Goal: Task Accomplishment & Management: Manage account settings

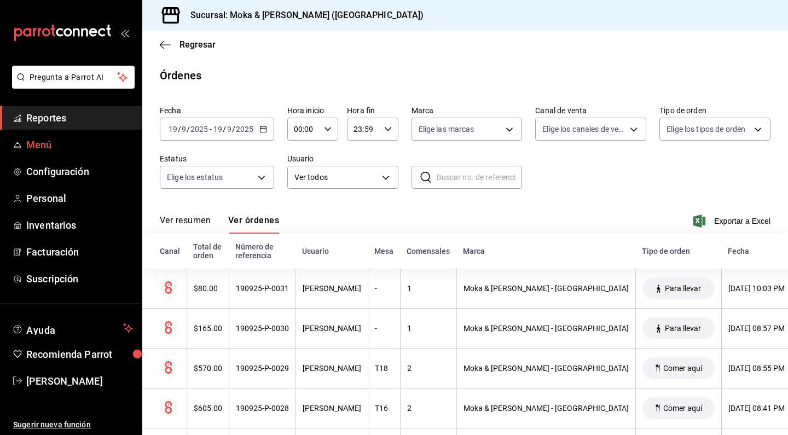
scroll to position [0, 87]
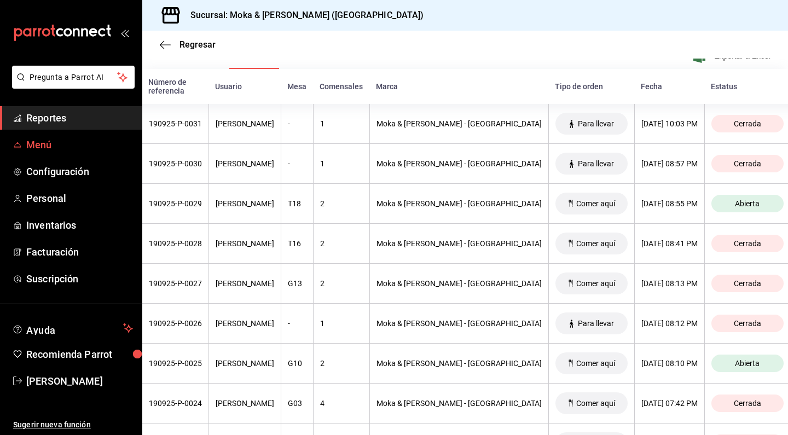
click at [39, 146] on span "Menú" at bounding box center [79, 144] width 107 height 15
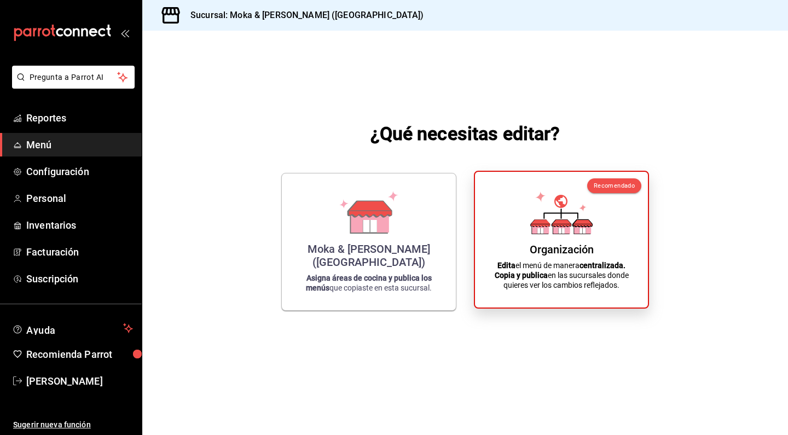
click at [548, 240] on div "Organización Edita el menú de manera centralizada. Copia y publica en las sucur…" at bounding box center [561, 240] width 147 height 118
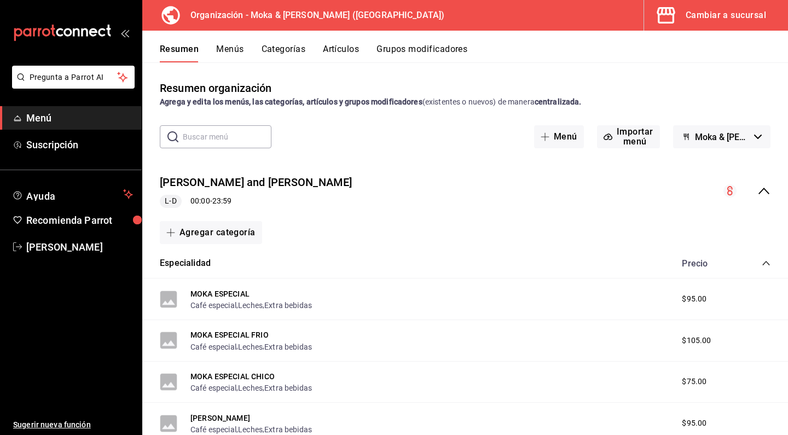
click at [340, 44] on button "Artículos" at bounding box center [341, 53] width 36 height 19
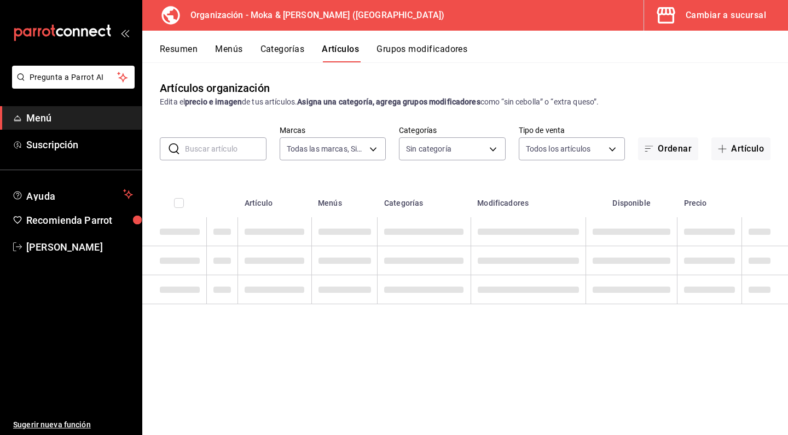
type input "133ffe9b-fe61-4f2a-b4cb-4bb08eaa479a"
type input "35ef7d49-5860-42b9-a74e-f8714ccf72fe,f0715e8d-93ea-4bc3-8789-14c21f83c212,40b05…"
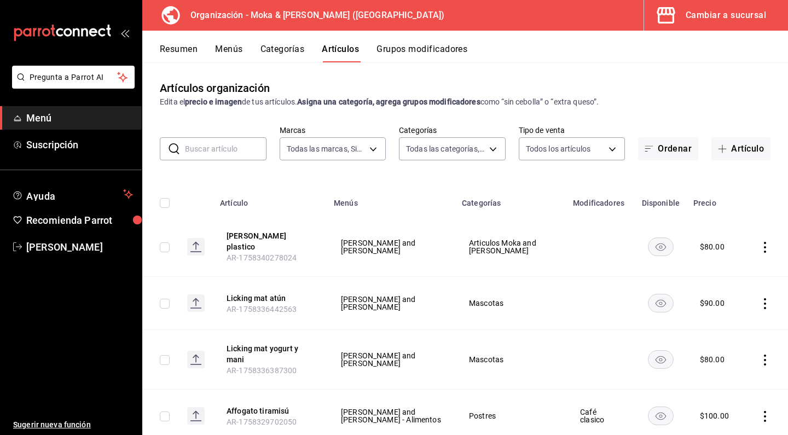
click at [209, 145] on input "text" at bounding box center [226, 149] width 82 height 22
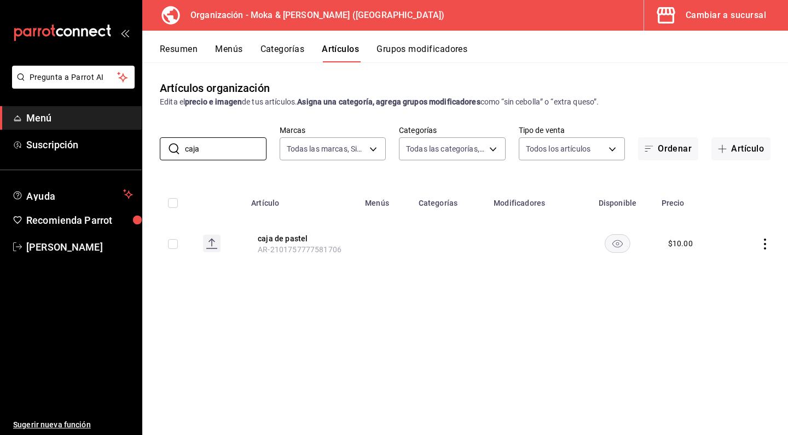
type input "caja"
click at [763, 243] on icon "actions" at bounding box center [765, 244] width 11 height 11
click at [713, 275] on div at bounding box center [709, 269] width 20 height 13
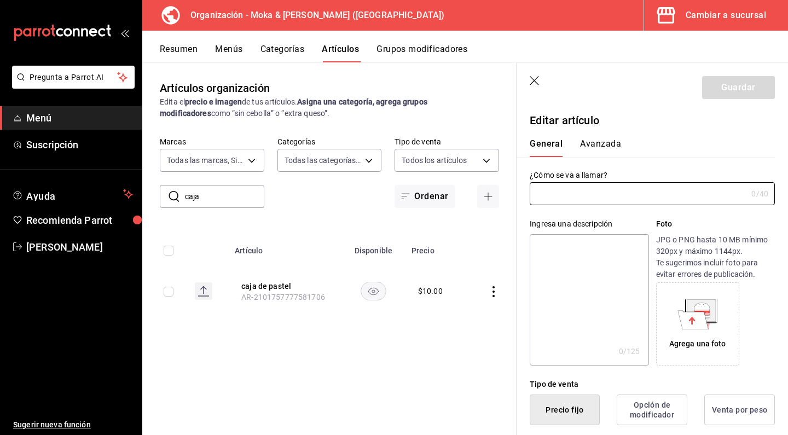
type input "caja de pastel"
type input "$10.00"
type input "AR-2101757777581706"
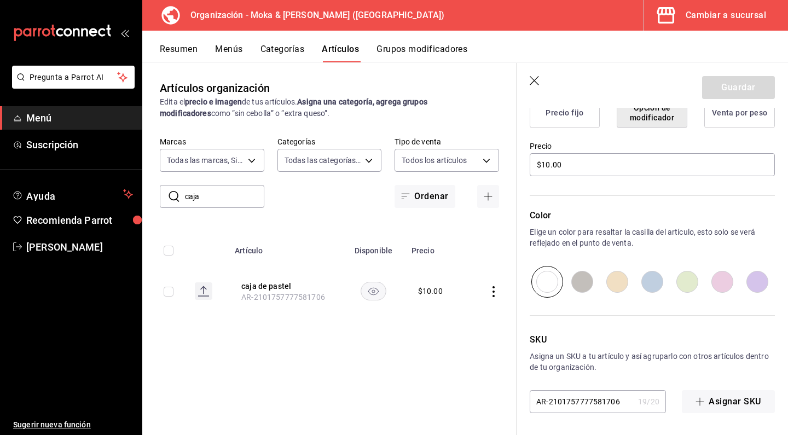
scroll to position [297, 0]
click at [533, 79] on icon "button" at bounding box center [534, 80] width 9 height 9
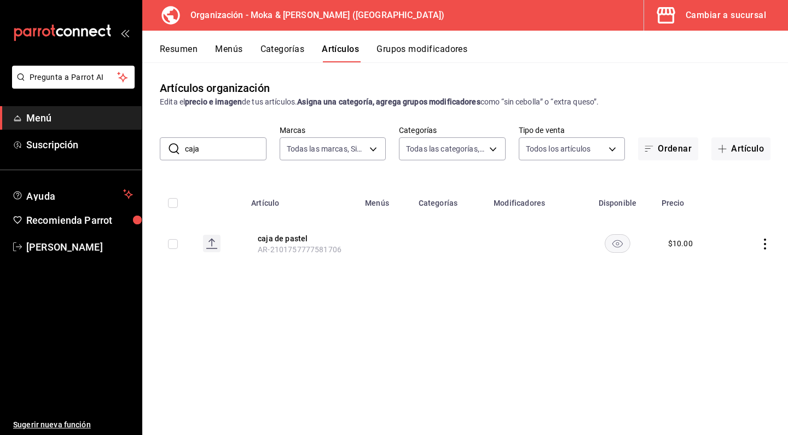
click at [214, 144] on input "caja" at bounding box center [226, 149] width 82 height 22
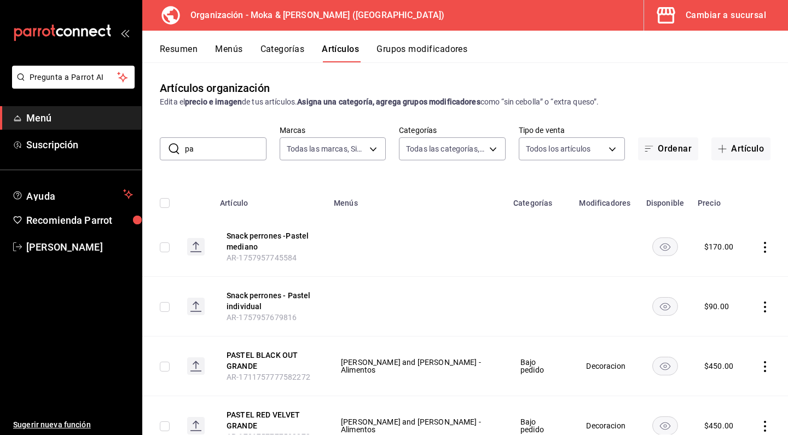
type input "p"
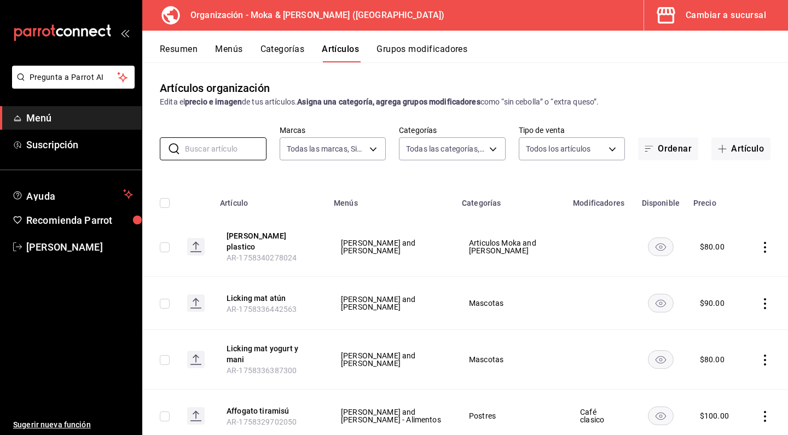
click at [421, 48] on button "Grupos modificadores" at bounding box center [422, 53] width 91 height 19
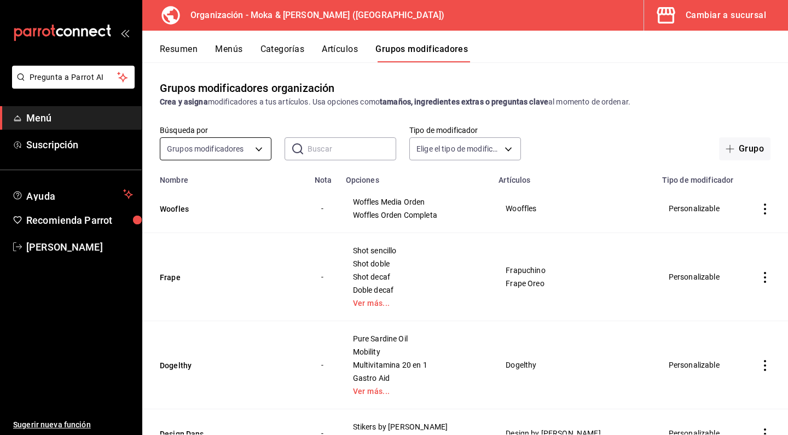
click at [205, 148] on body "Pregunta a Parrot AI Menú Suscripción Ayuda Recomienda Parrot [PERSON_NAME] Sug…" at bounding box center [394, 217] width 788 height 435
click at [308, 148] on div at bounding box center [394, 217] width 788 height 435
click at [330, 149] on input "text" at bounding box center [352, 149] width 89 height 22
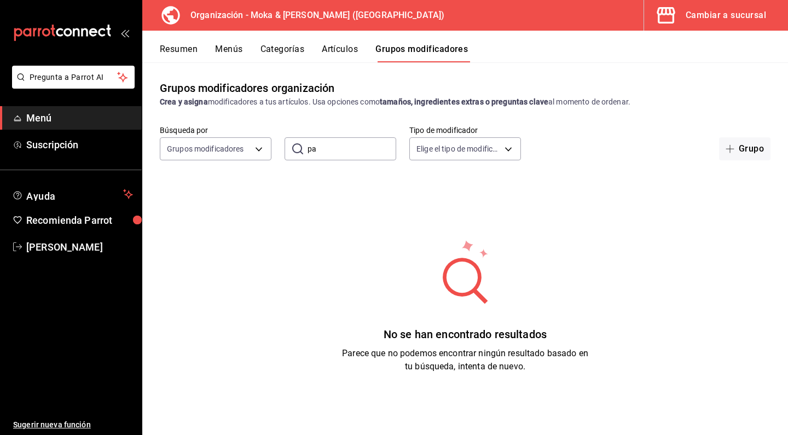
type input "p"
type input "c"
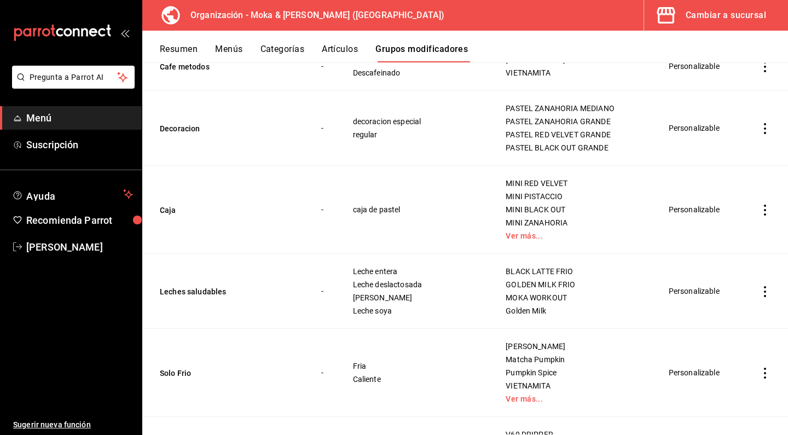
scroll to position [1663, 0]
click at [333, 53] on button "Artículos" at bounding box center [340, 53] width 36 height 19
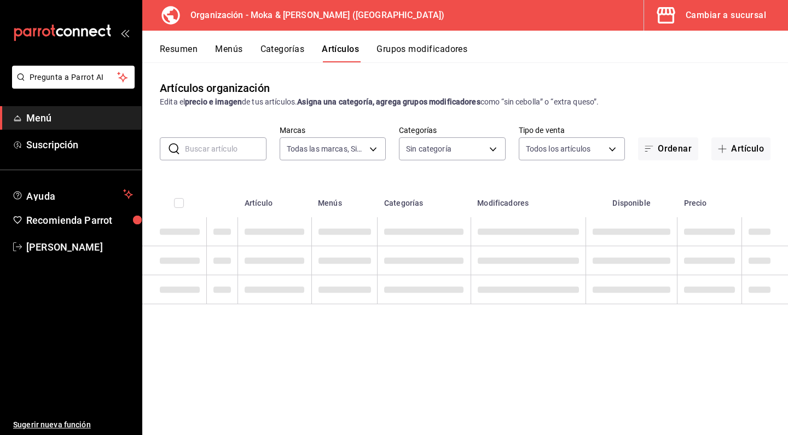
type input "133ffe9b-fe61-4f2a-b4cb-4bb08eaa479a"
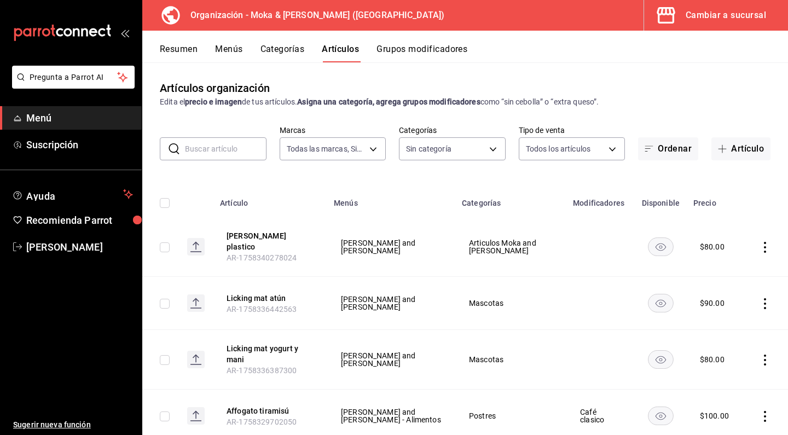
type input "35ef7d49-5860-42b9-a74e-f8714ccf72fe,f0715e8d-93ea-4bc3-8789-14c21f83c212,40b05…"
click at [750, 147] on button "Artículo" at bounding box center [741, 148] width 59 height 23
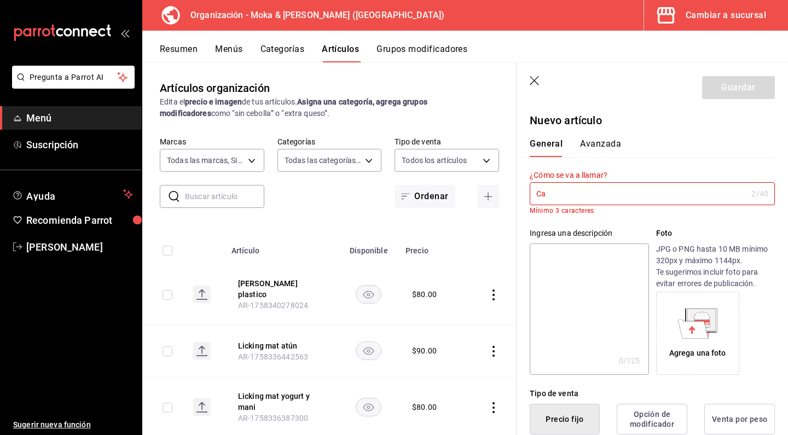
type input "C"
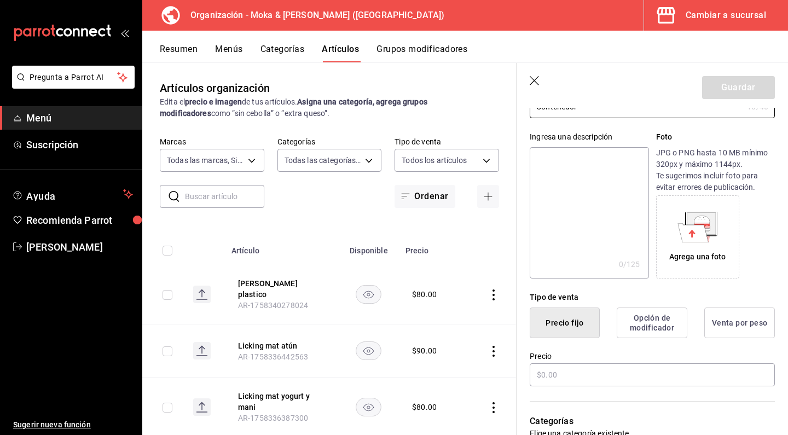
scroll to position [115, 0]
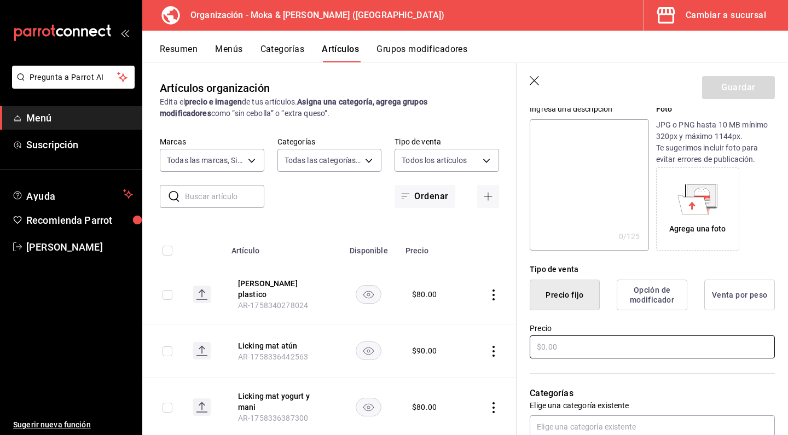
type input "Contenedor"
click at [568, 348] on input "text" at bounding box center [652, 347] width 245 height 23
type input "$5.00"
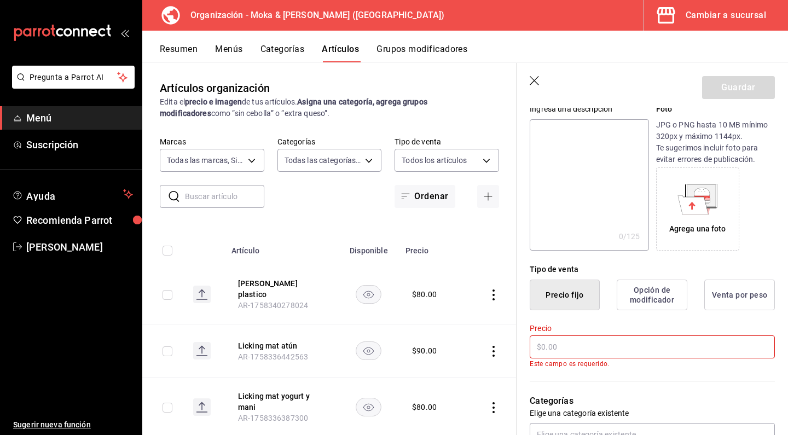
type input "$1.00"
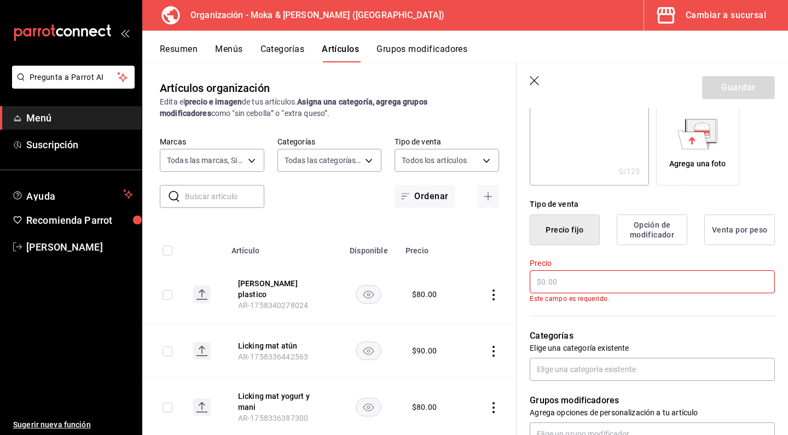
scroll to position [218, 0]
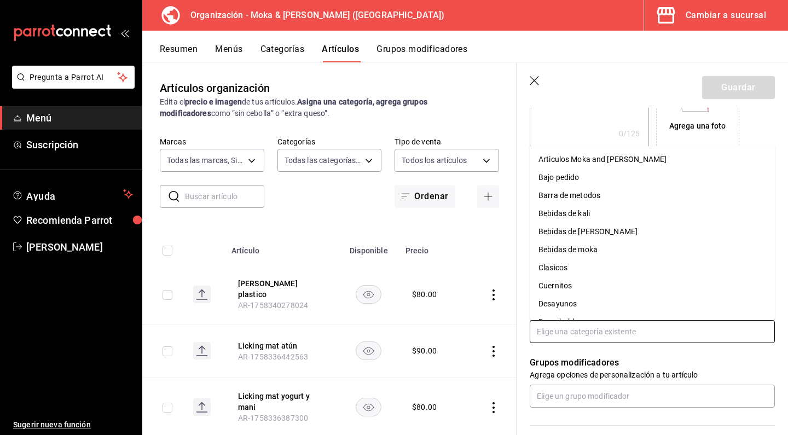
click at [575, 341] on input "text" at bounding box center [652, 331] width 245 height 23
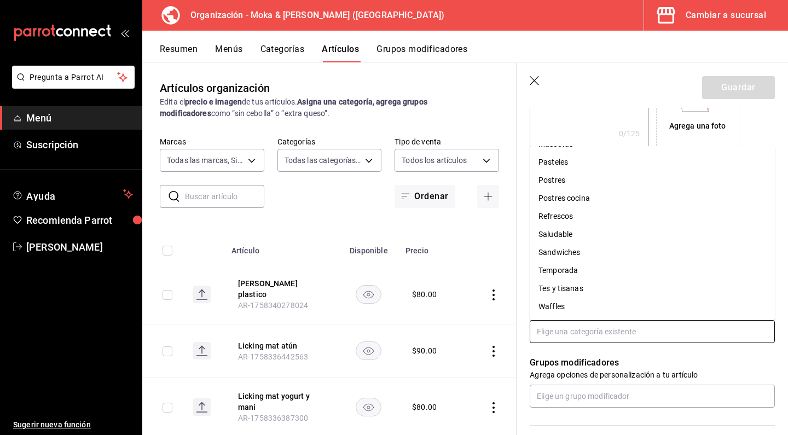
scroll to position [341, 0]
click at [573, 247] on li "Sandwiches" at bounding box center [652, 253] width 245 height 18
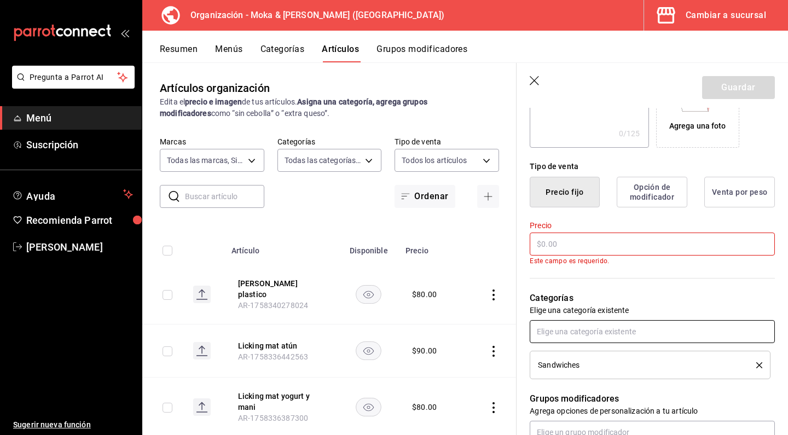
click at [592, 331] on input "text" at bounding box center [652, 331] width 245 height 23
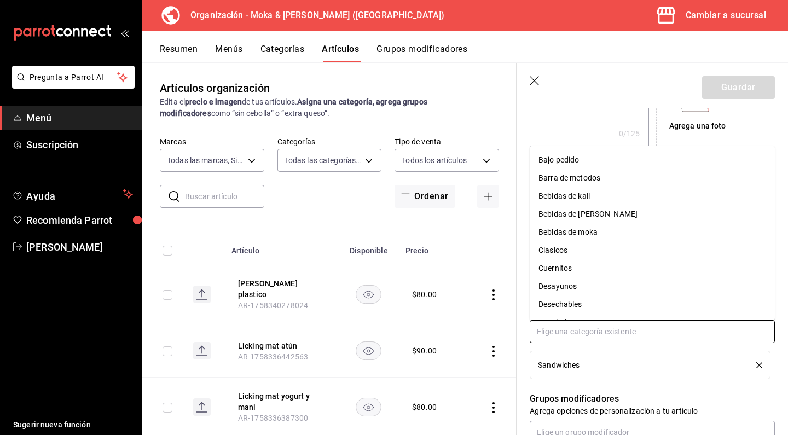
scroll to position [27, 0]
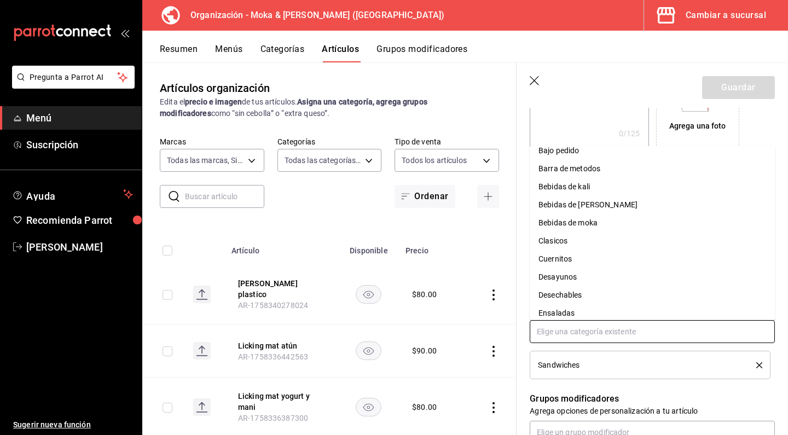
click at [568, 259] on li "Cuernitos" at bounding box center [652, 259] width 245 height 18
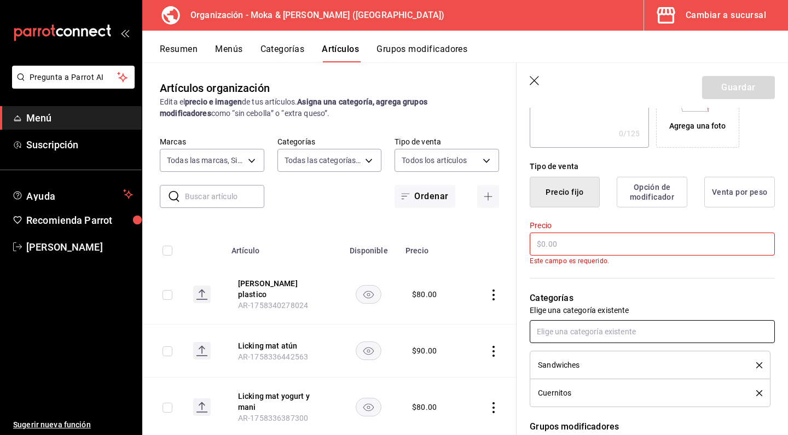
click at [561, 333] on input "text" at bounding box center [652, 331] width 245 height 23
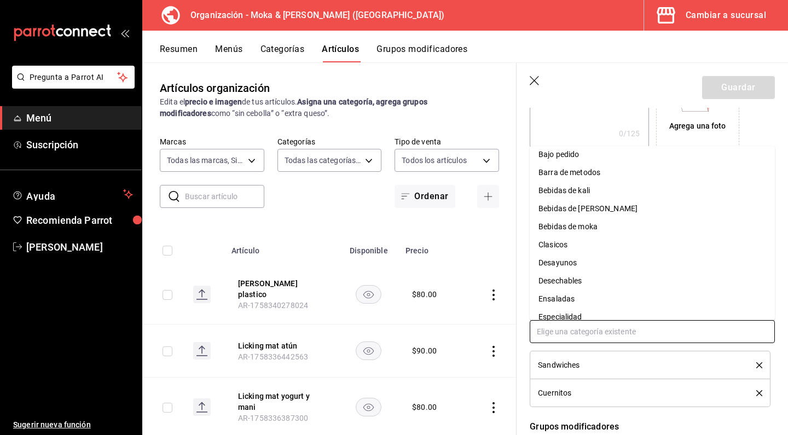
scroll to position [24, 0]
click at [562, 262] on li "Desayunos" at bounding box center [652, 263] width 245 height 18
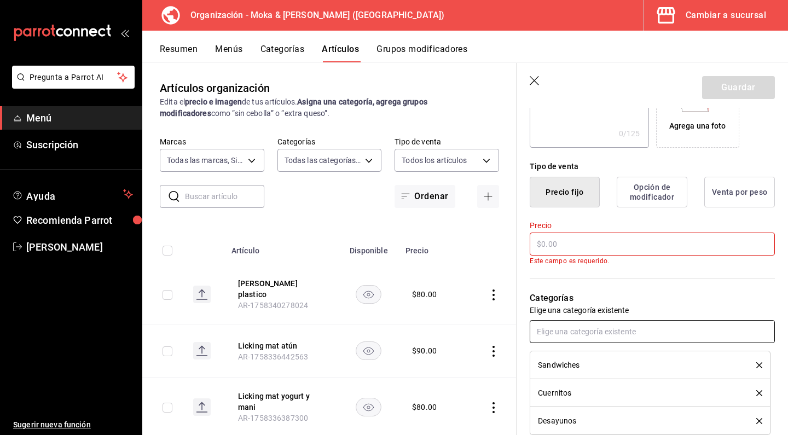
click at [563, 333] on input "text" at bounding box center [652, 331] width 245 height 23
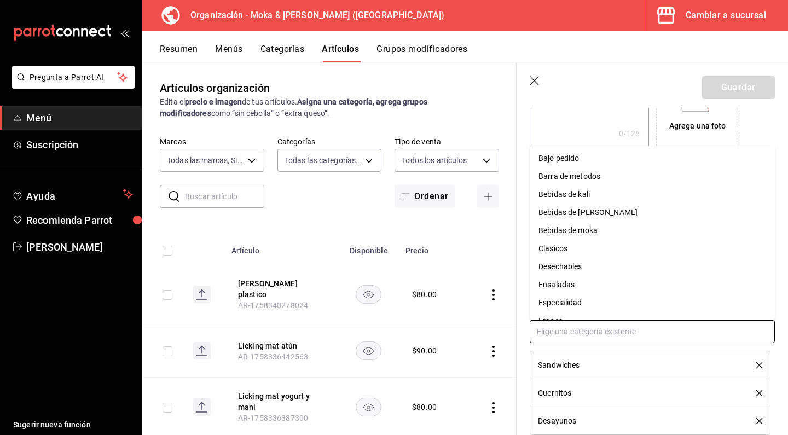
scroll to position [17, 0]
click at [567, 264] on li "Desechables" at bounding box center [652, 269] width 245 height 18
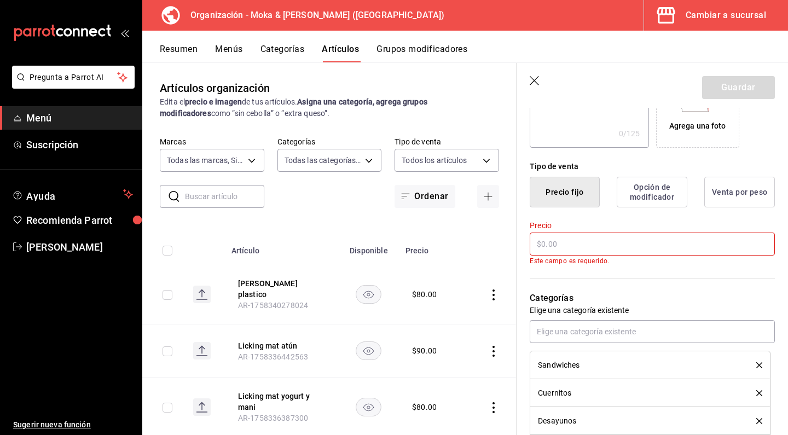
click at [560, 246] on input "text" at bounding box center [652, 244] width 245 height 23
type input "$6.00"
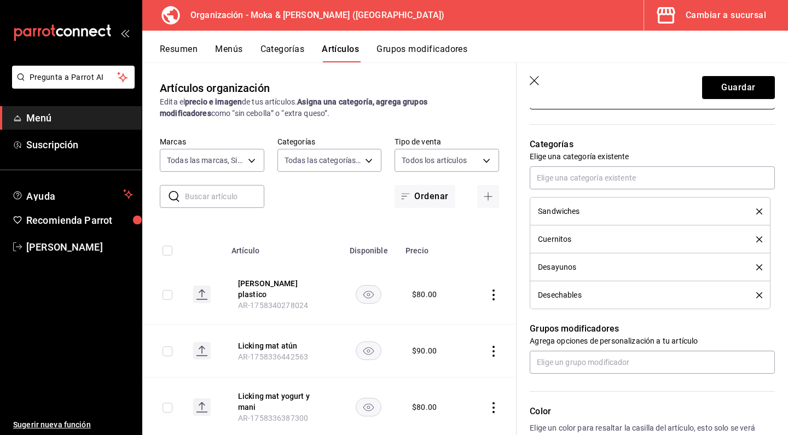
scroll to position [352, 0]
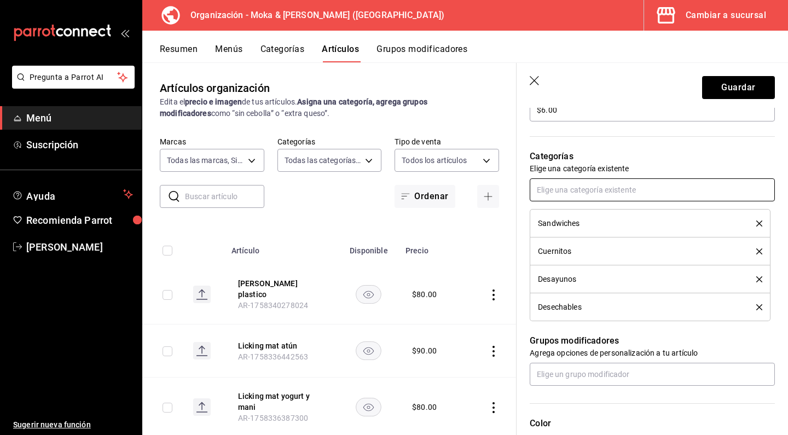
click at [555, 188] on input "text" at bounding box center [652, 190] width 245 height 23
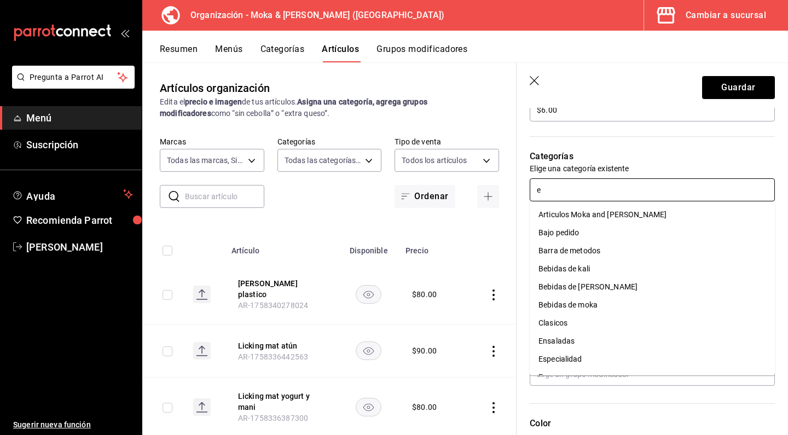
type input "en"
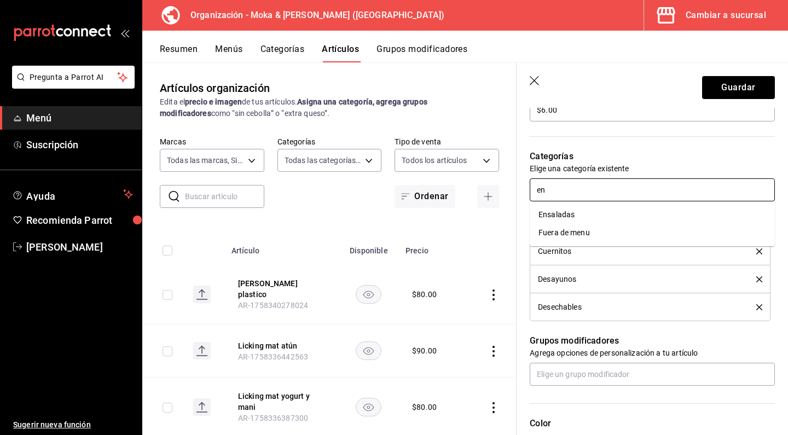
click at [556, 210] on li "Ensaladas" at bounding box center [652, 215] width 245 height 18
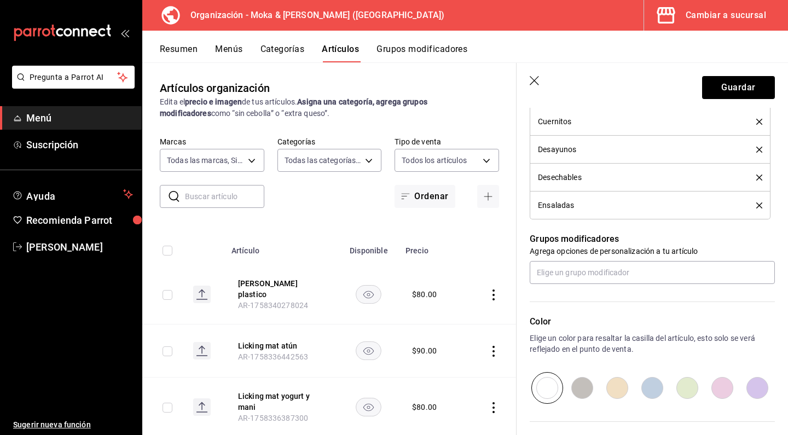
scroll to position [487, 0]
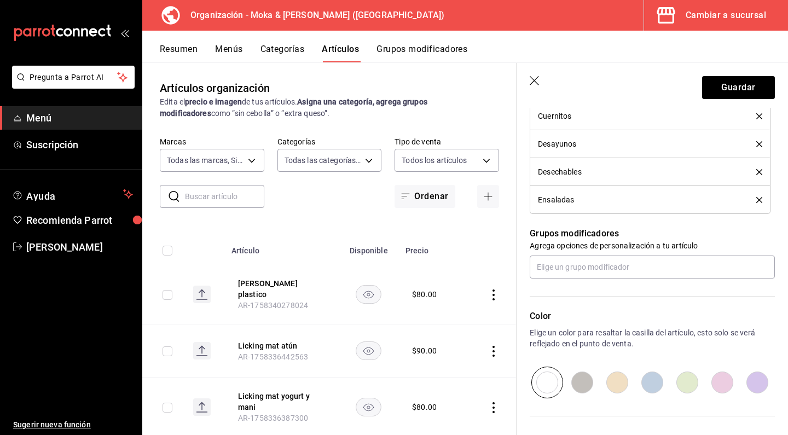
click at [592, 382] on input "radio" at bounding box center [582, 383] width 35 height 32
radio input "true"
click at [717, 94] on button "Guardar" at bounding box center [739, 87] width 73 height 23
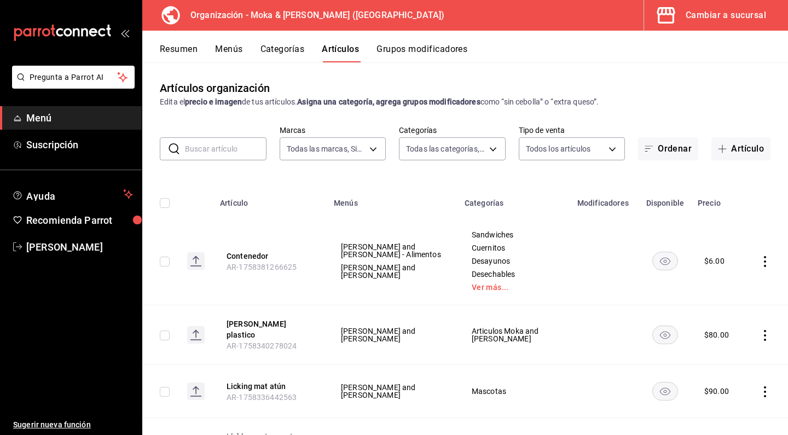
click at [237, 49] on button "Menús" at bounding box center [228, 53] width 27 height 19
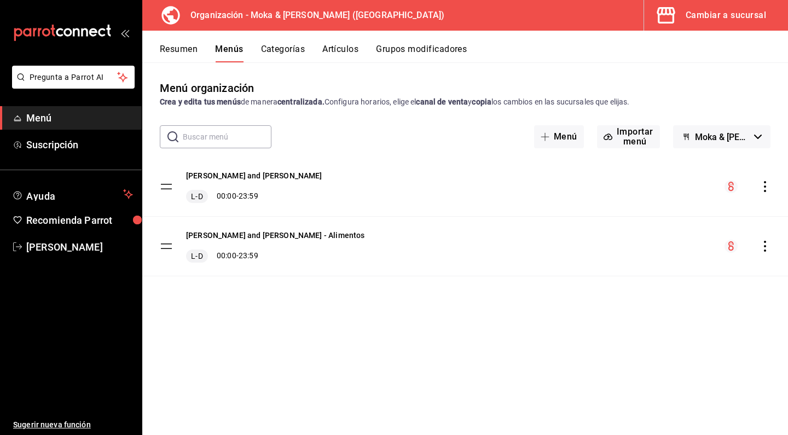
click at [765, 187] on icon "actions" at bounding box center [765, 186] width 2 height 11
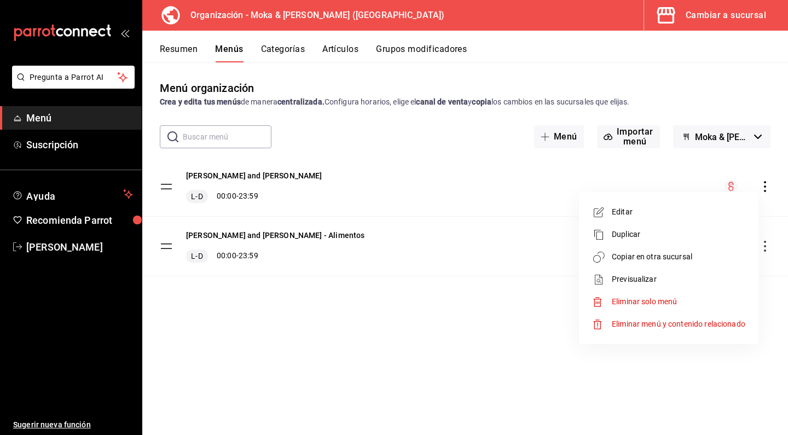
click at [623, 260] on span "Copiar en otra sucursal" at bounding box center [679, 256] width 134 height 11
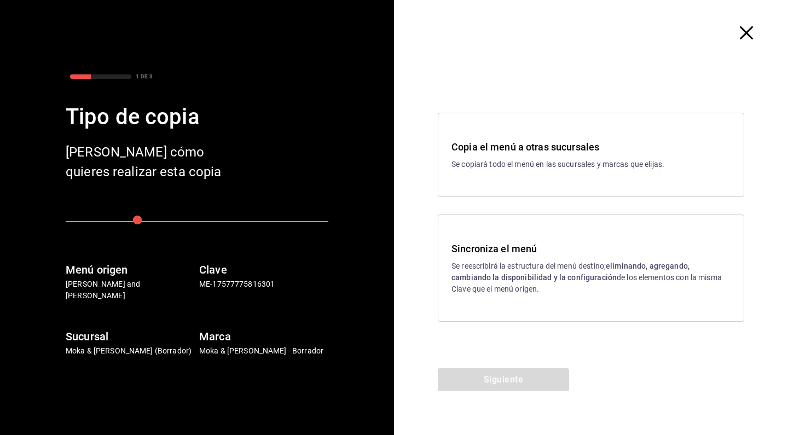
click at [463, 258] on div "Sincroniza el menú Se reescribirá la estructura del menú destino; eliminando, a…" at bounding box center [591, 268] width 279 height 54
click at [478, 368] on div "Copia el menú a otras sucursales Se copiará todo el menú en las sucursales y ma…" at bounding box center [591, 217] width 394 height 303
click at [479, 375] on button "Siguiente" at bounding box center [503, 380] width 131 height 23
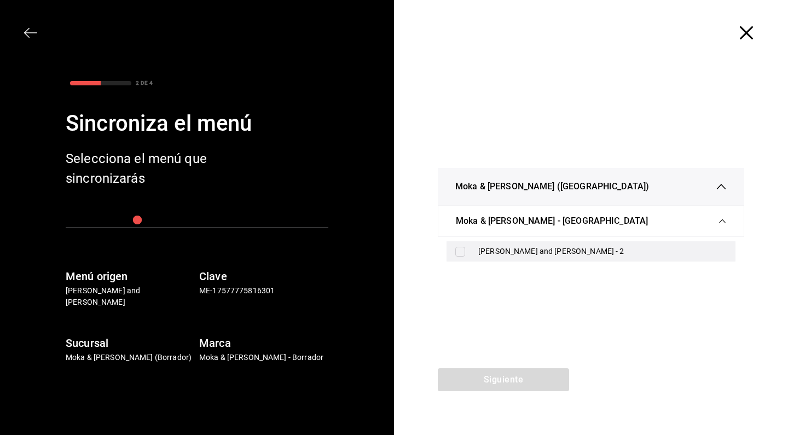
click at [460, 252] on input "checkbox" at bounding box center [461, 252] width 10 height 10
checkbox input "true"
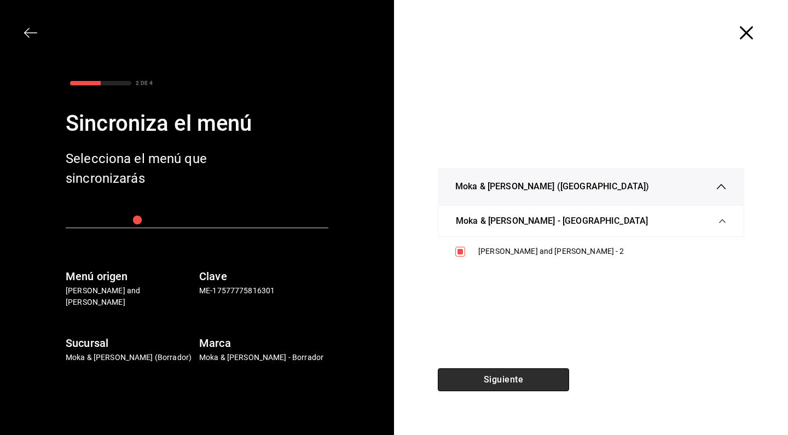
click at [482, 376] on button "Siguiente" at bounding box center [503, 380] width 131 height 23
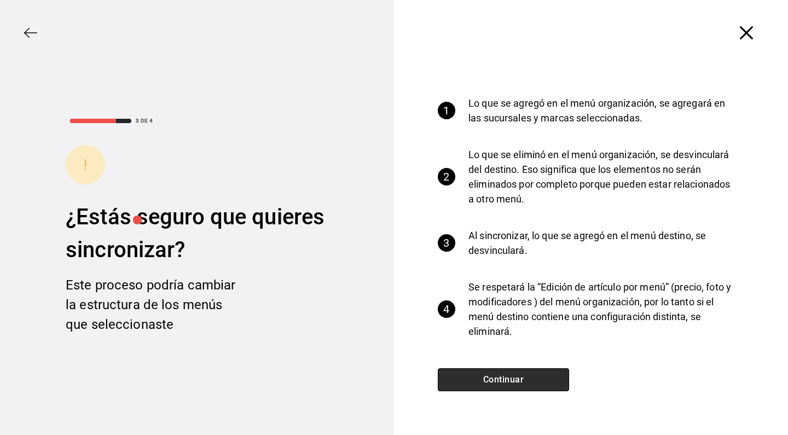
click at [482, 376] on button "Continuar" at bounding box center [503, 380] width 131 height 23
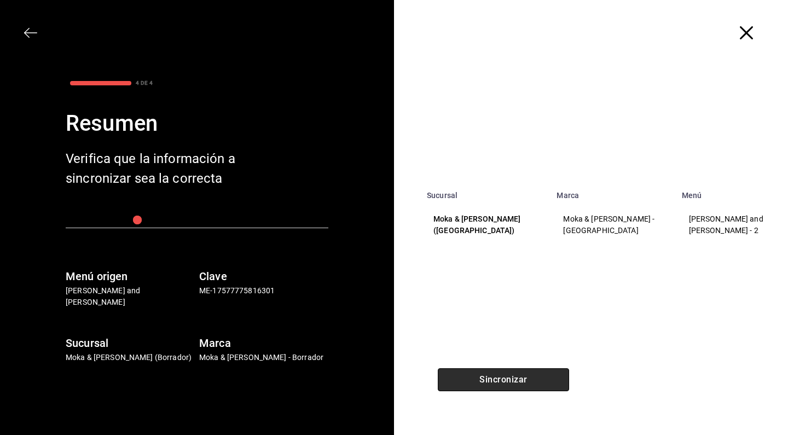
click at [482, 376] on button "Sincronizar" at bounding box center [503, 380] width 131 height 23
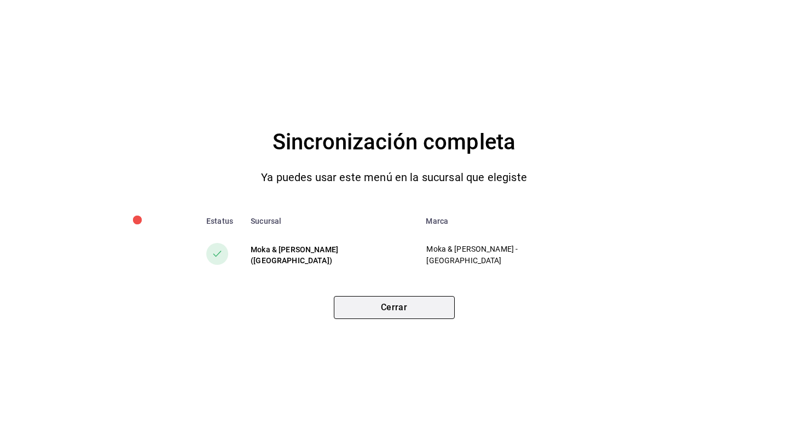
click at [433, 306] on button "Cerrar" at bounding box center [394, 307] width 121 height 23
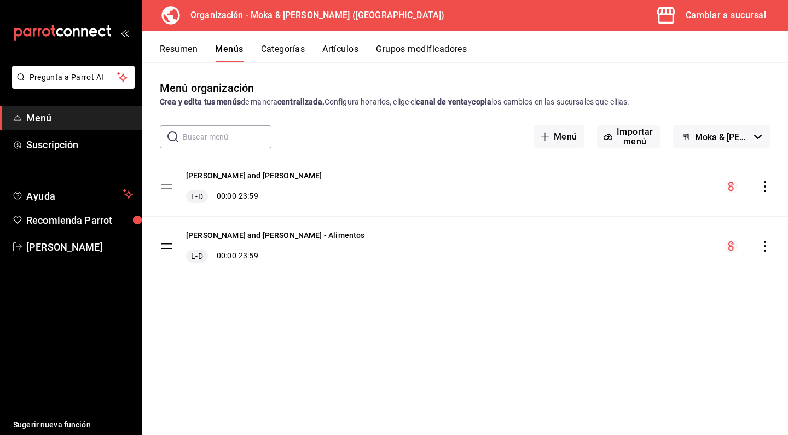
click at [770, 245] on icon "actions" at bounding box center [765, 246] width 11 height 11
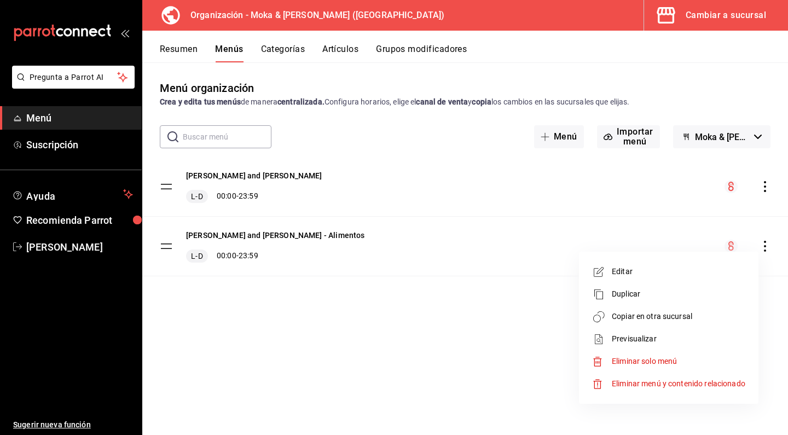
click at [650, 321] on span "Copiar en otra sucursal" at bounding box center [679, 316] width 134 height 11
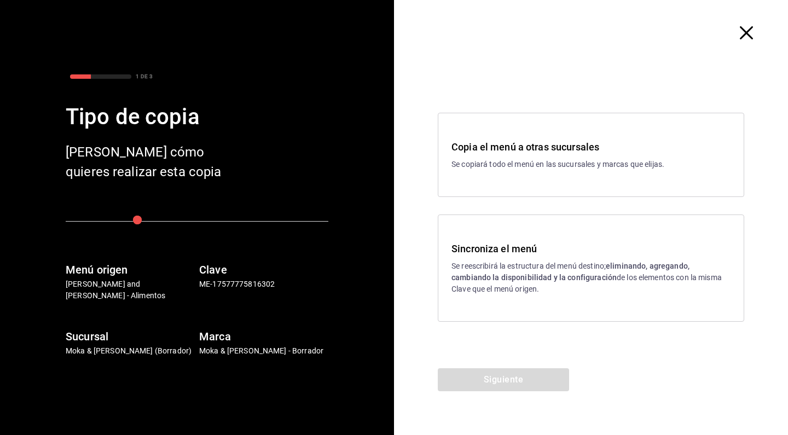
click at [480, 280] on strong "eliminando, agregando, cambiando la disponibilidad y la configuración" at bounding box center [571, 272] width 238 height 20
click at [478, 373] on button "Siguiente" at bounding box center [503, 380] width 131 height 23
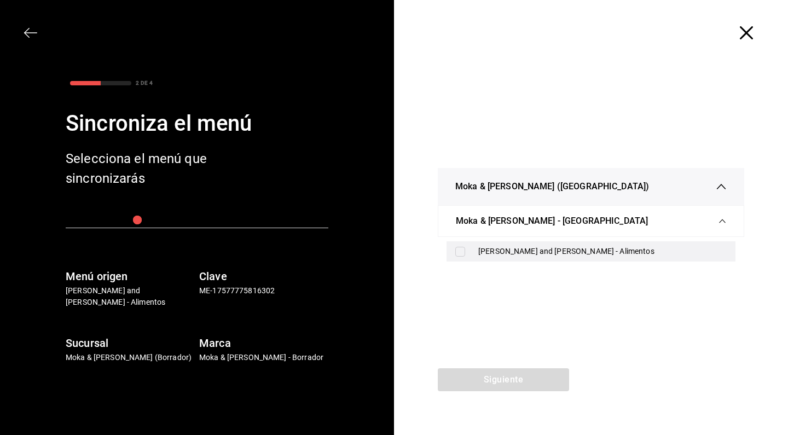
click at [462, 250] on input "checkbox" at bounding box center [461, 252] width 10 height 10
checkbox input "true"
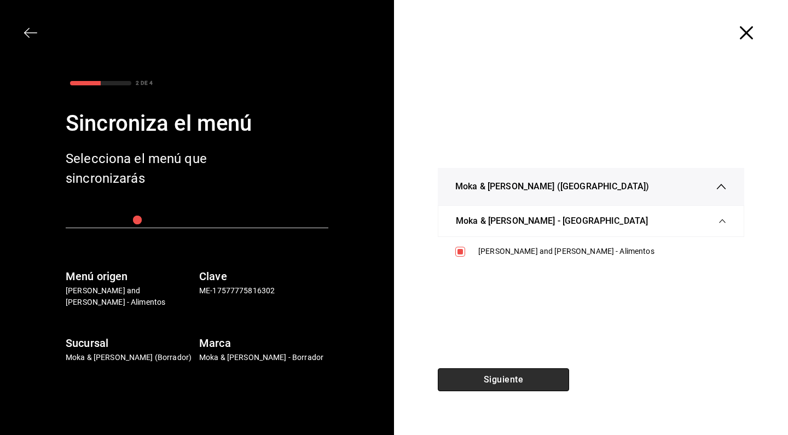
click at [483, 372] on button "Siguiente" at bounding box center [503, 380] width 131 height 23
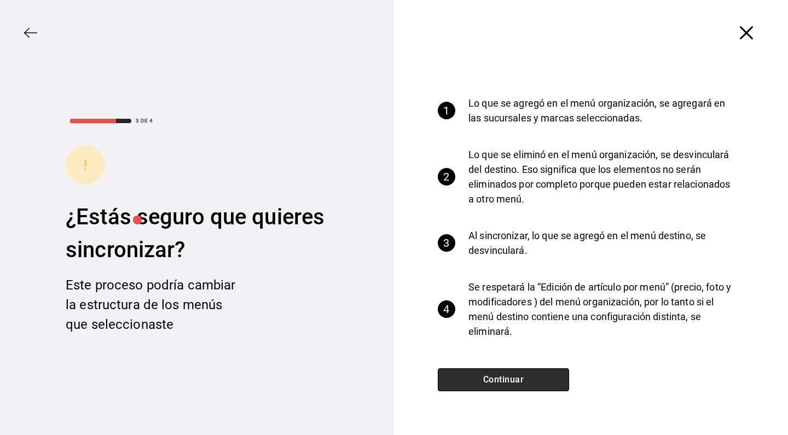
click at [483, 372] on button "Continuar" at bounding box center [503, 380] width 131 height 23
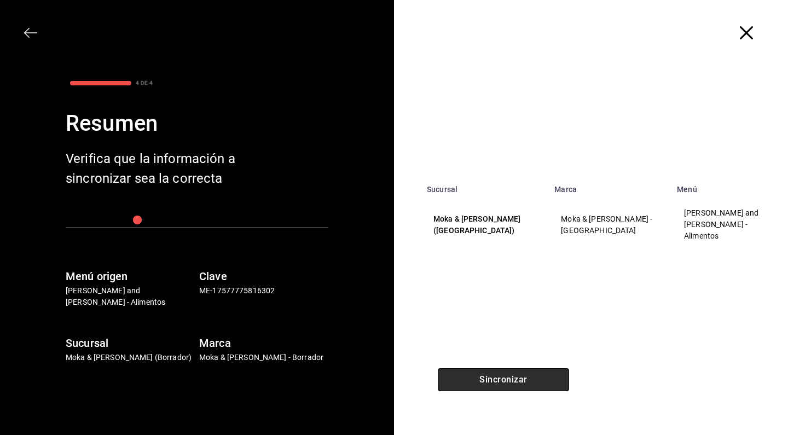
click at [483, 372] on button "Sincronizar" at bounding box center [503, 380] width 131 height 23
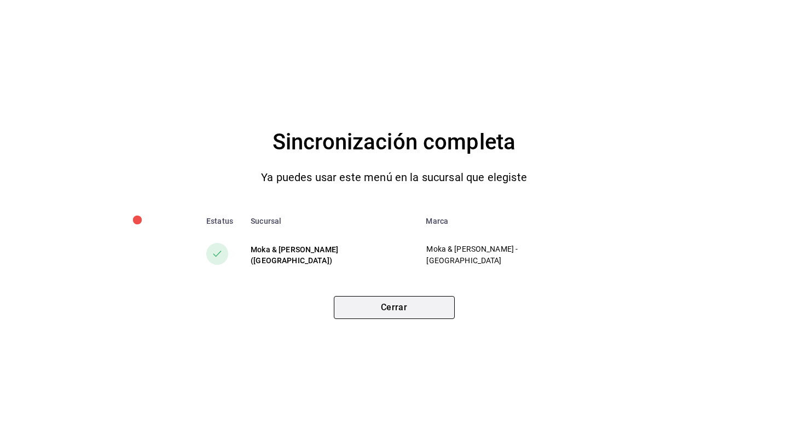
click at [417, 310] on button "Cerrar" at bounding box center [394, 307] width 121 height 23
